Goal: Information Seeking & Learning: Learn about a topic

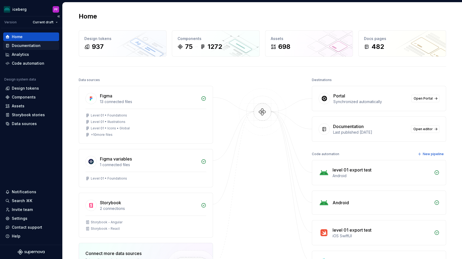
click at [31, 45] on div "Documentation" at bounding box center [26, 45] width 29 height 5
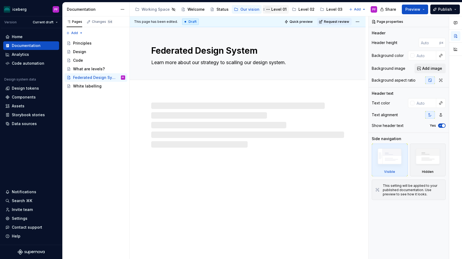
click at [267, 10] on button "Page tree" at bounding box center [268, 9] width 6 height 6
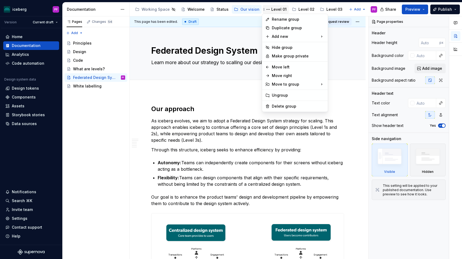
click at [273, 9] on html "iceberg PF Version Current draft Home Documentation Analytics Code automation D…" at bounding box center [231, 129] width 462 height 259
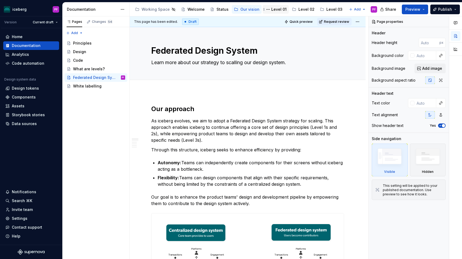
click at [274, 10] on div "Level 01" at bounding box center [278, 9] width 15 height 5
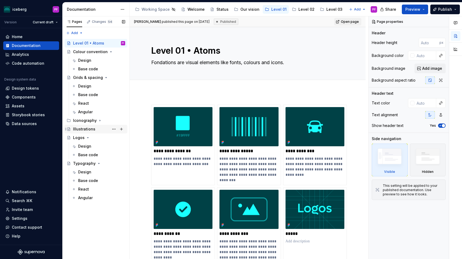
click at [85, 128] on div "Illustrations" at bounding box center [84, 129] width 22 height 5
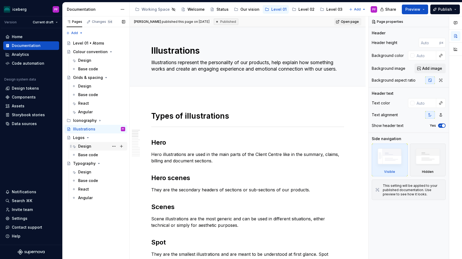
click at [83, 145] on div "Design" at bounding box center [84, 146] width 13 height 5
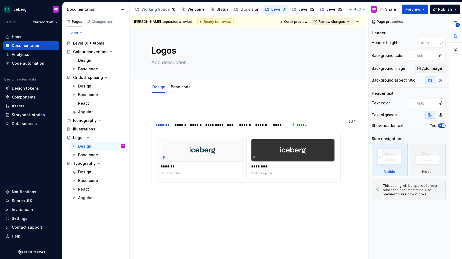
click at [348, 21] on button "Review changes" at bounding box center [332, 22] width 40 height 8
click at [362, 18] on html "iceberg PF Version Current draft Home Documentation Analytics Code automation D…" at bounding box center [231, 129] width 462 height 259
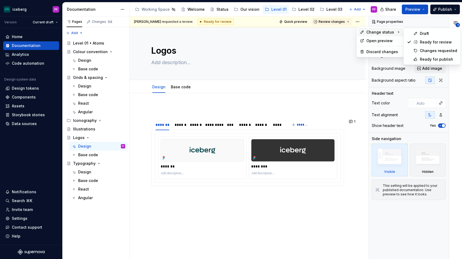
click at [377, 33] on span "Change status" at bounding box center [380, 32] width 28 height 5
click at [429, 57] on div "Ready for publish" at bounding box center [438, 59] width 37 height 5
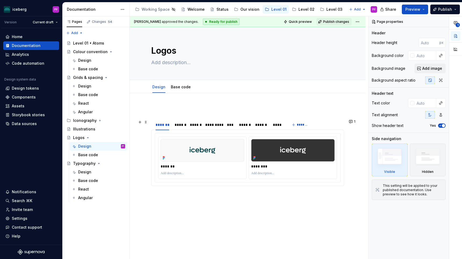
scroll to position [24, 0]
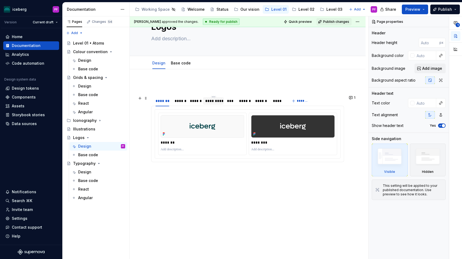
click at [212, 101] on div "*********" at bounding box center [213, 100] width 16 height 5
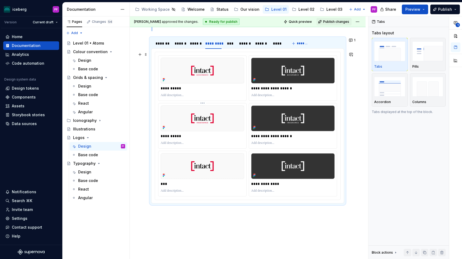
scroll to position [85, 0]
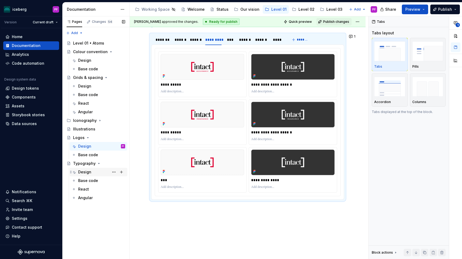
click at [90, 172] on div "Design" at bounding box center [84, 172] width 13 height 5
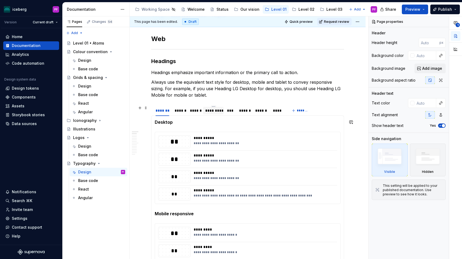
scroll to position [72, 0]
click at [215, 113] on div "*********" at bounding box center [213, 110] width 21 height 8
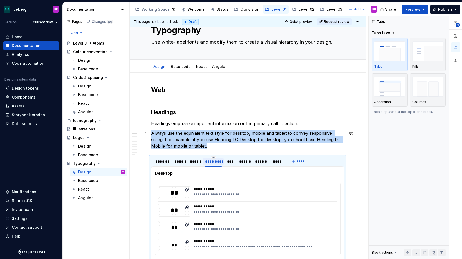
scroll to position [0, 0]
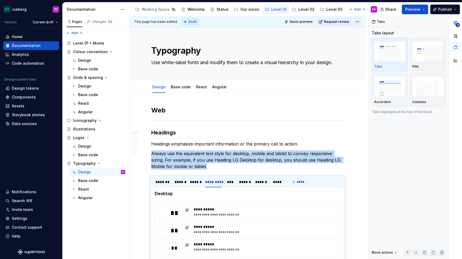
click at [360, 20] on html "iceberg PF Version Current draft Home Documentation Analytics Code automation D…" at bounding box center [231, 129] width 462 height 259
click at [367, 34] on span "Change status" at bounding box center [380, 32] width 28 height 5
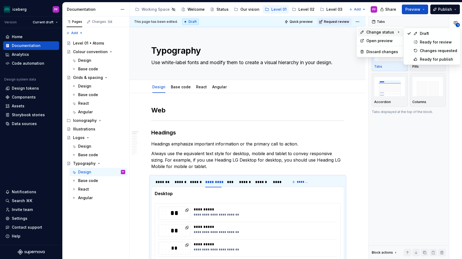
click at [459, 26] on div "1" at bounding box center [455, 42] width 13 height 52
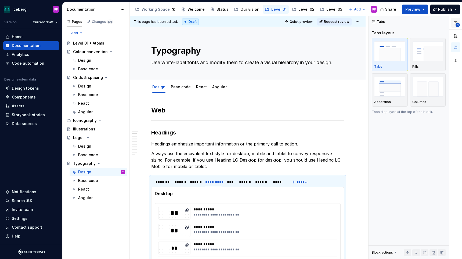
click at [458, 26] on span "1" at bounding box center [458, 25] width 4 height 4
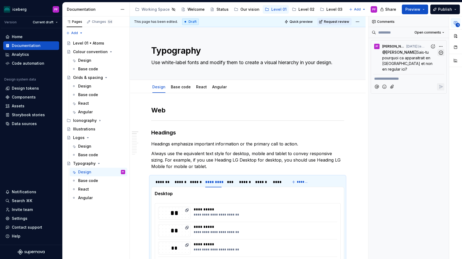
click at [443, 52] on icon "button" at bounding box center [440, 52] width 5 height 5
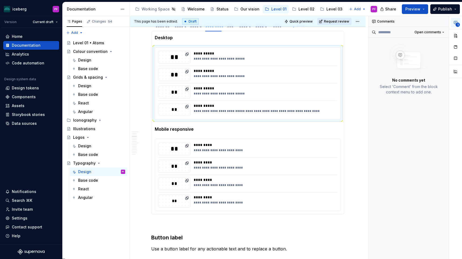
scroll to position [421, 0]
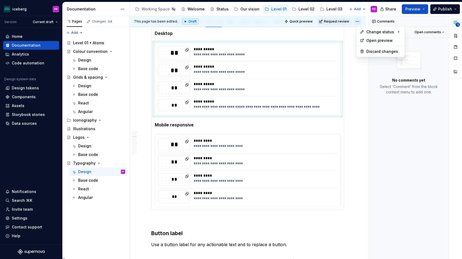
click at [360, 21] on html "iceberg PF Version Current draft Home Documentation Analytics Code automation D…" at bounding box center [231, 129] width 462 height 259
click at [371, 35] on div "Change status" at bounding box center [381, 32] width 46 height 9
click at [448, 61] on div "Ready for publish" at bounding box center [438, 58] width 37 height 5
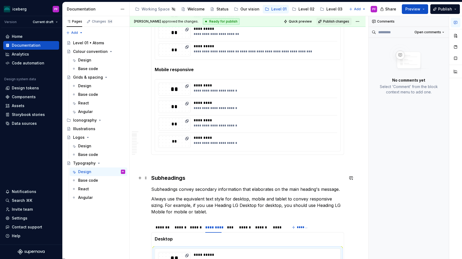
scroll to position [0, 0]
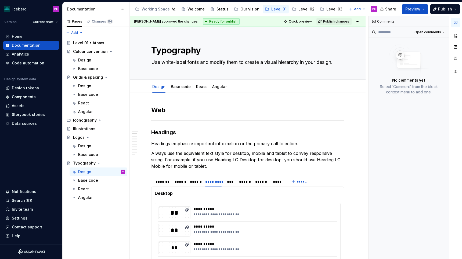
type textarea "*"
